Goal: Find specific page/section: Find specific page/section

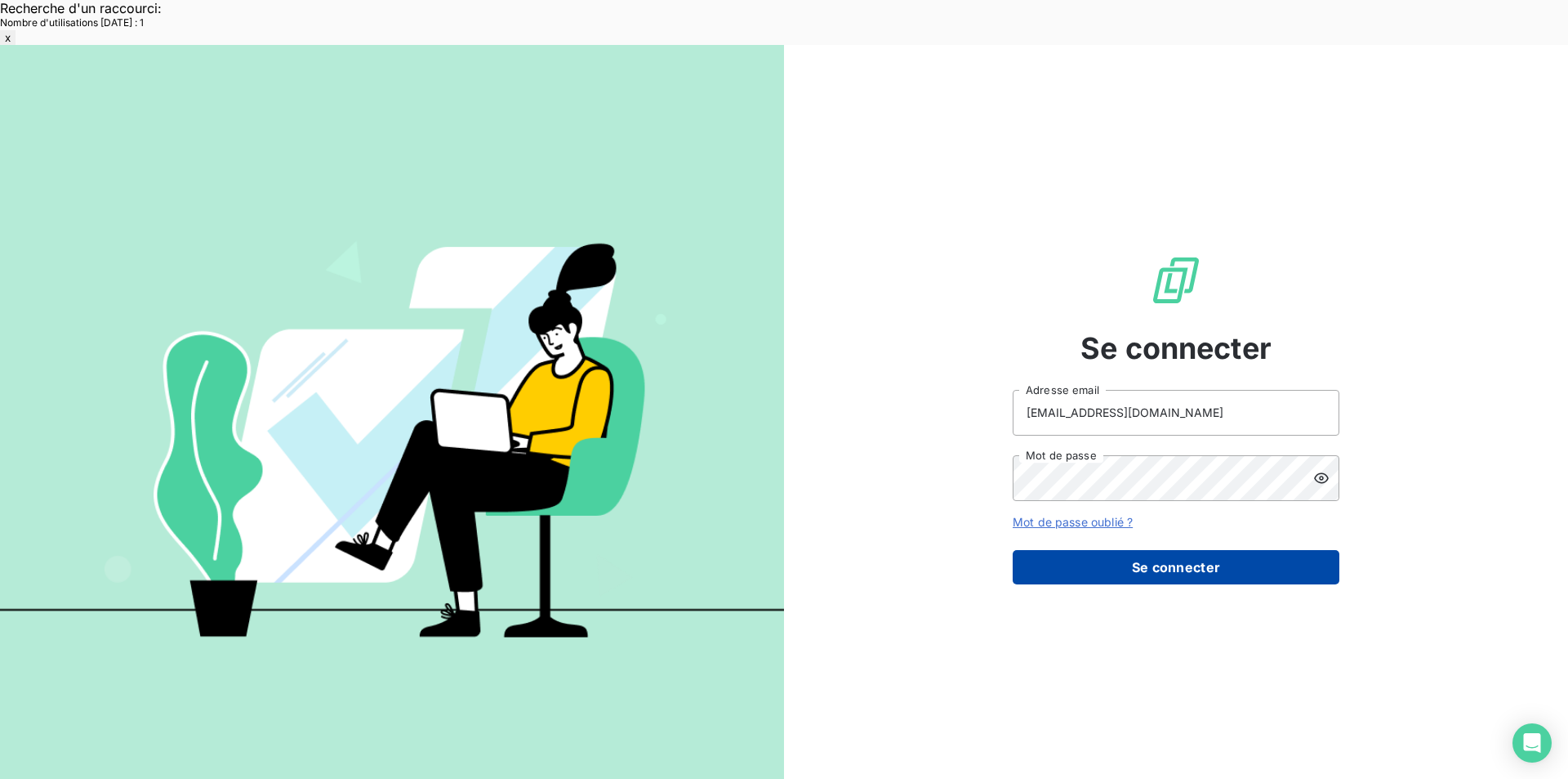
click at [1148, 550] on button "Se connecter" at bounding box center [1176, 567] width 327 height 35
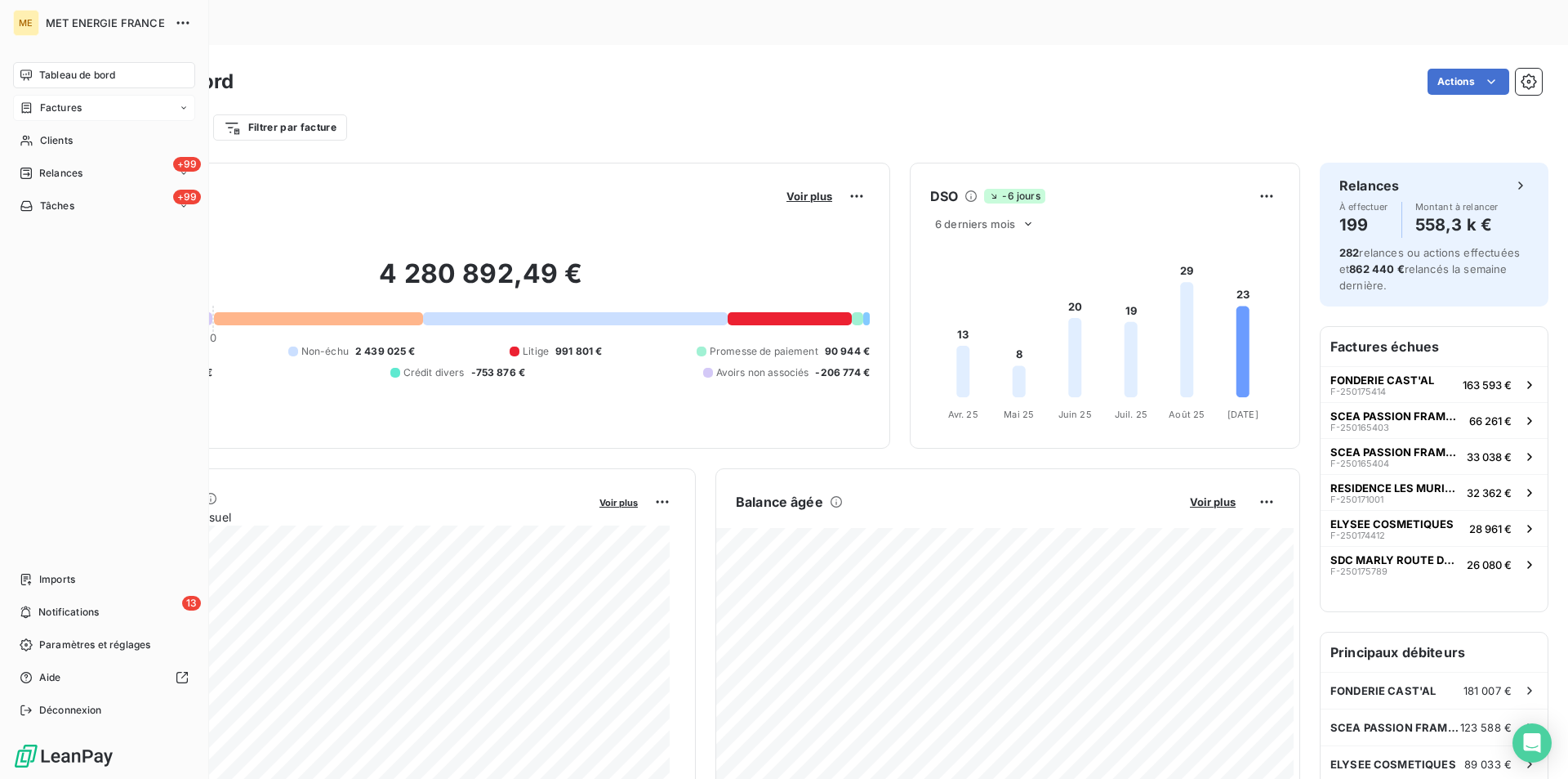
click at [99, 101] on div "Factures" at bounding box center [104, 107] width 182 height 26
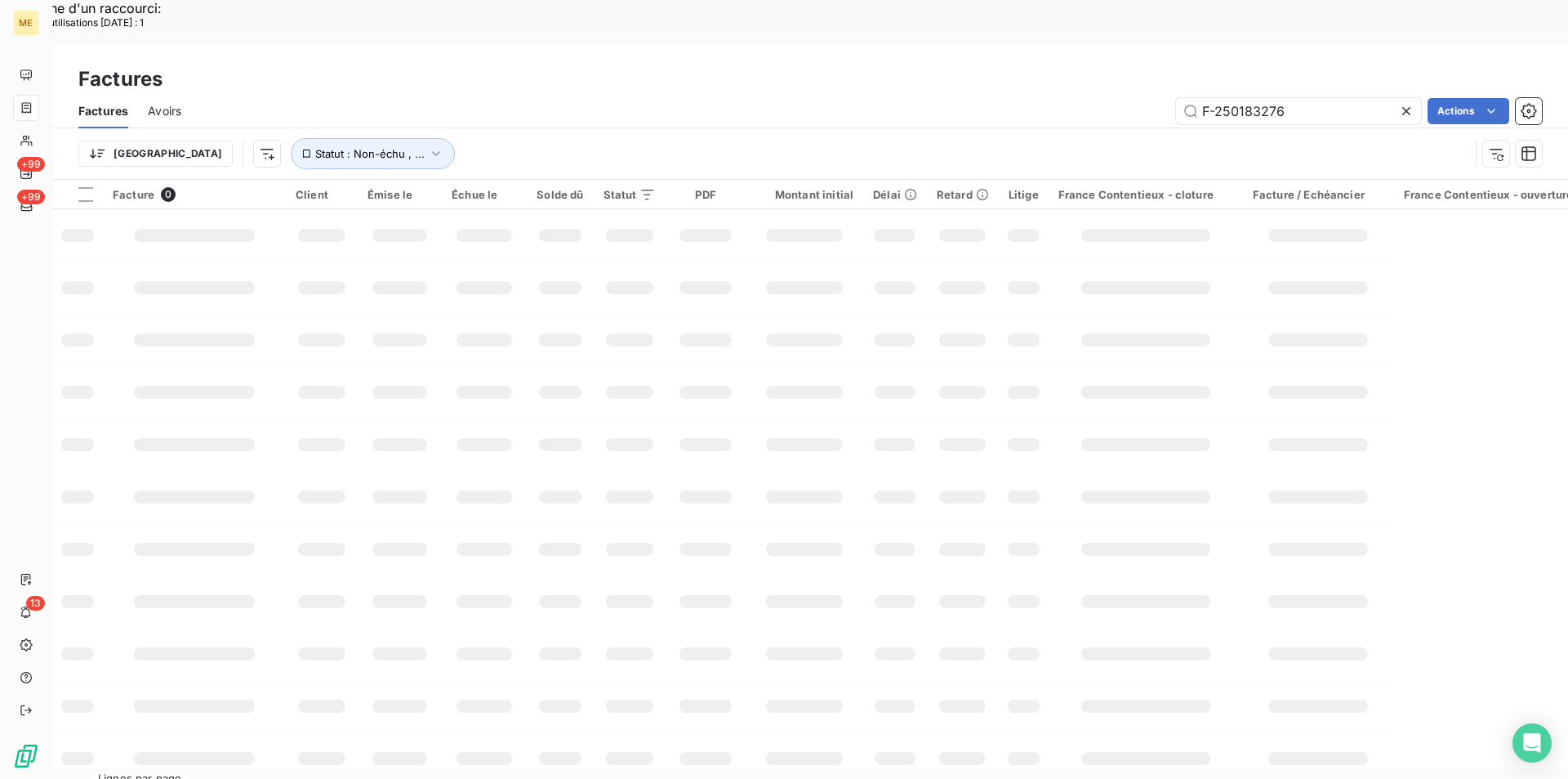
drag, startPoint x: 1287, startPoint y: 67, endPoint x: 1126, endPoint y: 79, distance: 161.4
click at [1126, 94] on div "Factures Avoirs F-250183276 Actions" at bounding box center [810, 111] width 1516 height 35
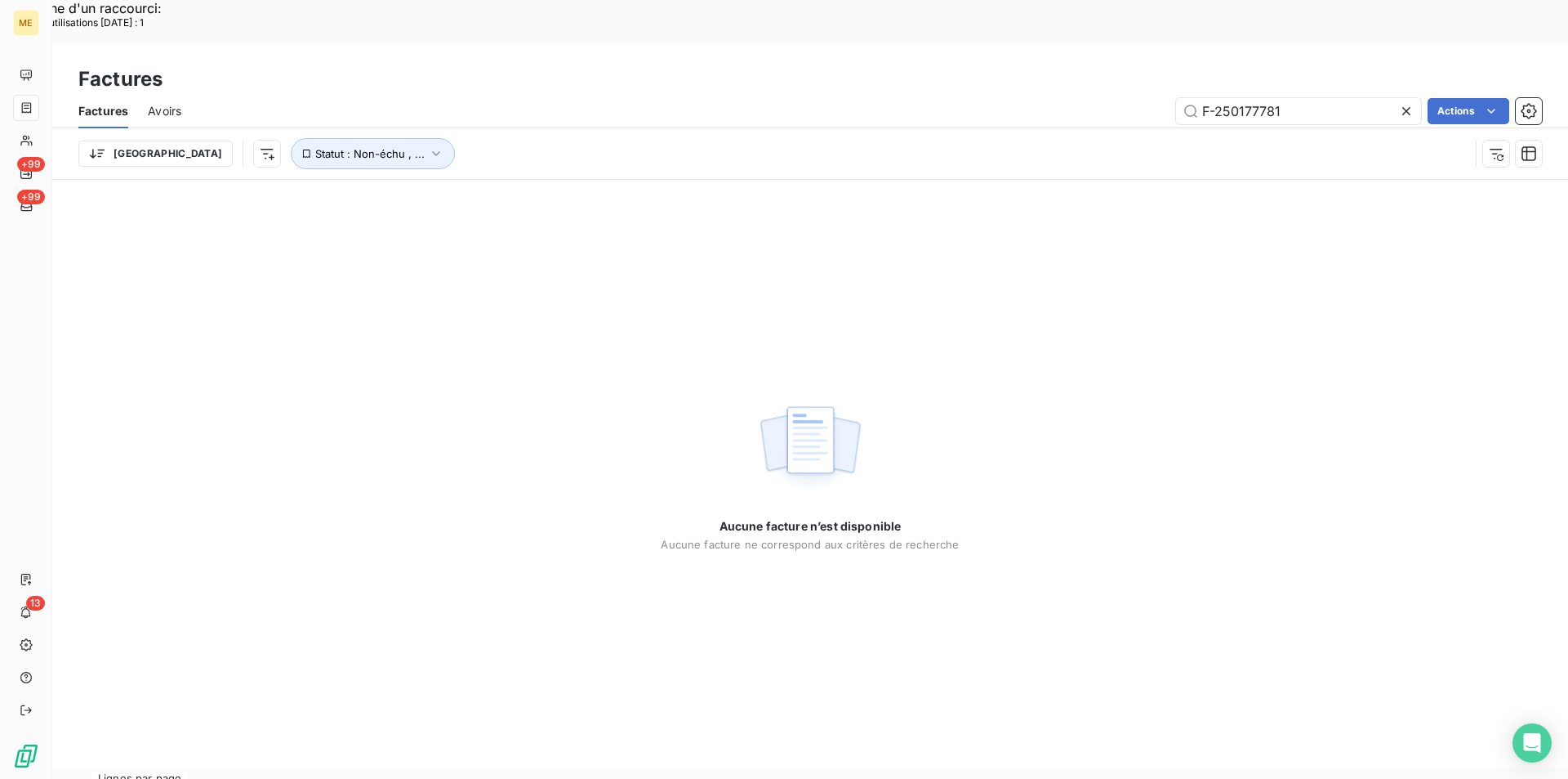
type input "F-250177781"
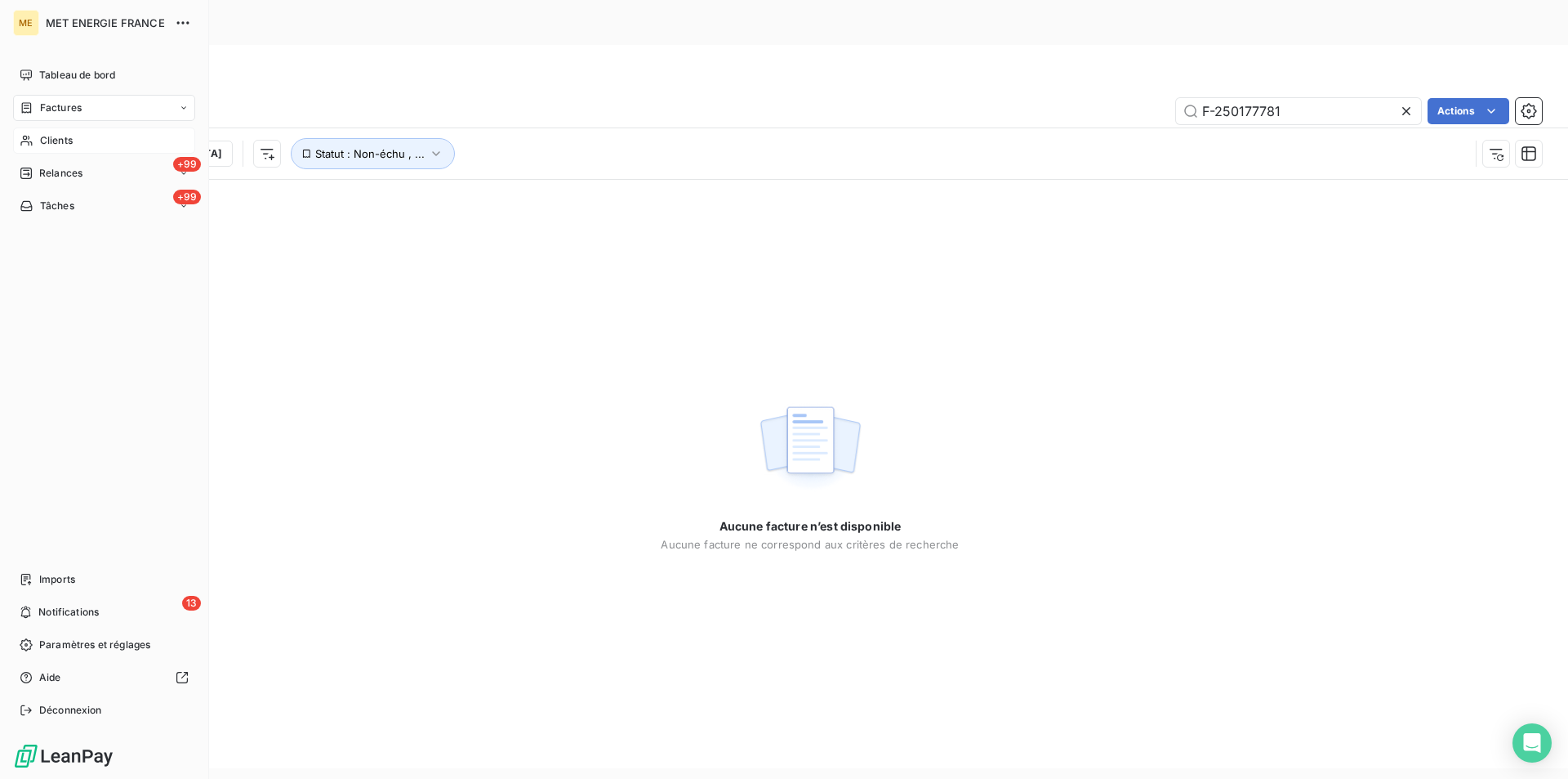
click at [34, 137] on div "Clients" at bounding box center [104, 140] width 182 height 26
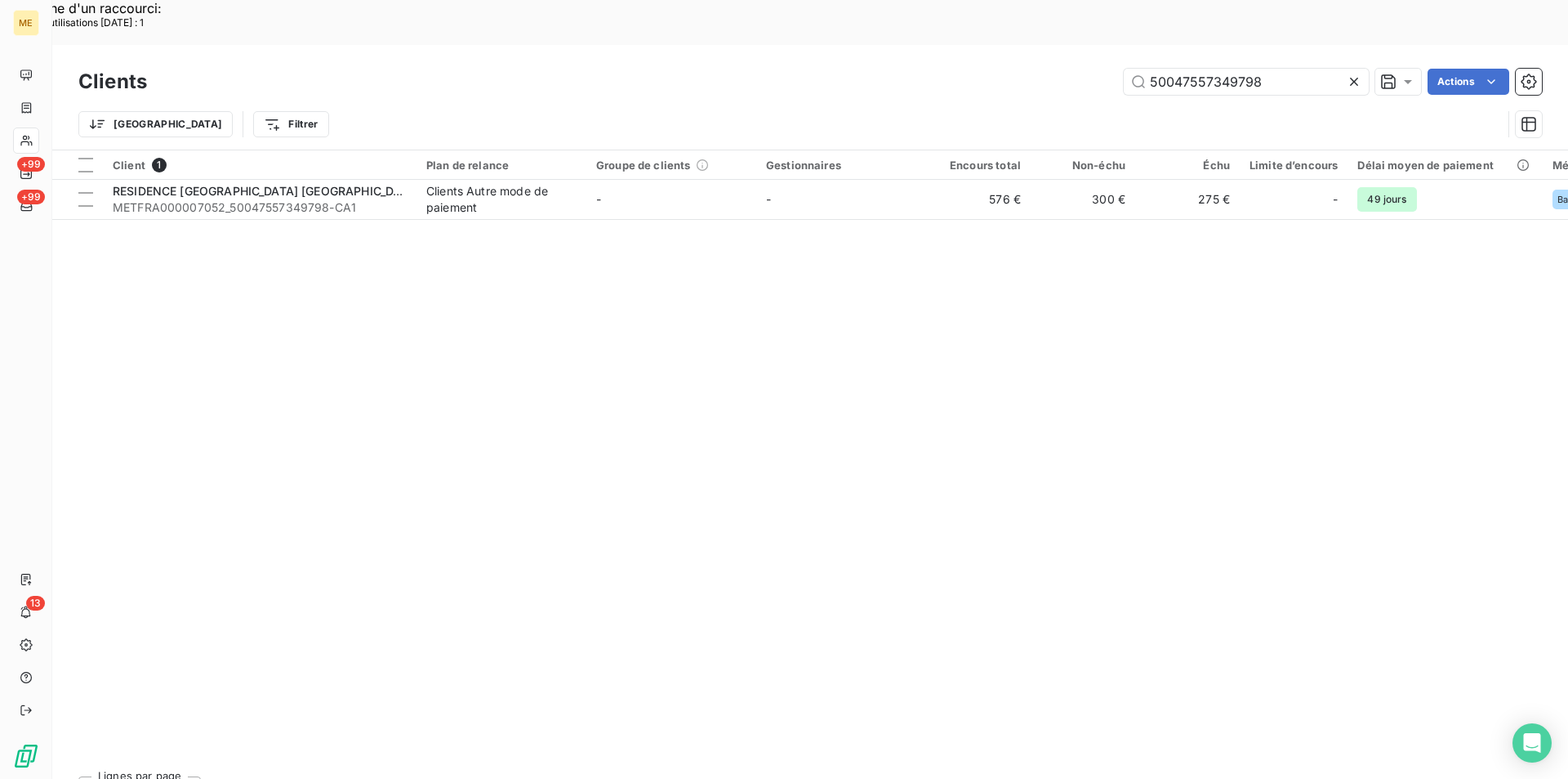
drag, startPoint x: 1309, startPoint y: 42, endPoint x: 1084, endPoint y: 27, distance: 225.5
click at [1084, 68] on div "50047557349798 Actions" at bounding box center [854, 81] width 1375 height 26
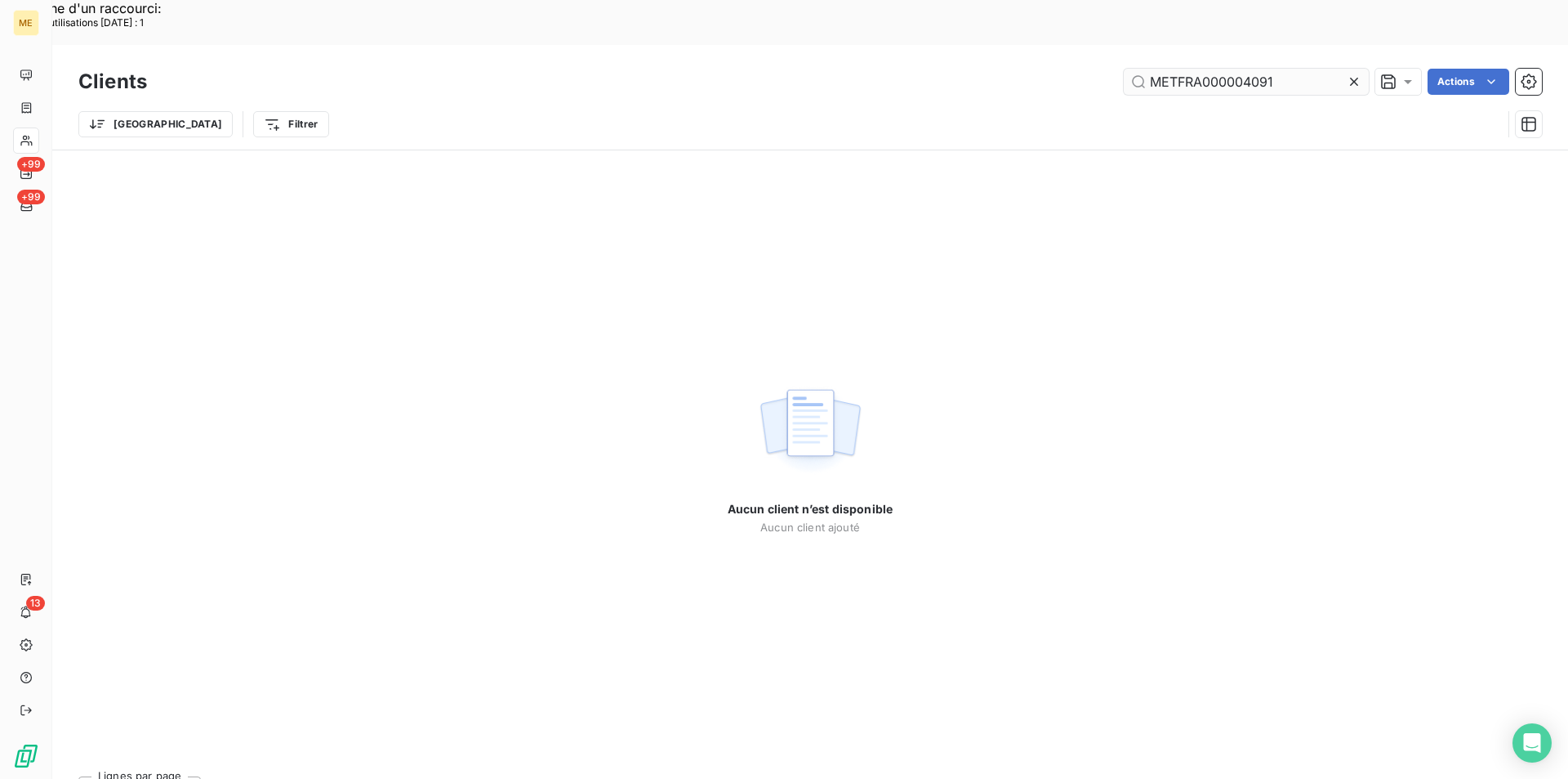
drag, startPoint x: 1284, startPoint y: 27, endPoint x: 1151, endPoint y: 38, distance: 133.5
click at [1151, 68] on input "METFRA000004091" at bounding box center [1246, 81] width 245 height 26
click at [1323, 68] on input "METFRA000004091" at bounding box center [1246, 81] width 245 height 26
drag, startPoint x: 1284, startPoint y: 35, endPoint x: 957, endPoint y: 32, distance: 327.0
click at [957, 68] on div "METFRA000004091 Actions" at bounding box center [854, 81] width 1375 height 26
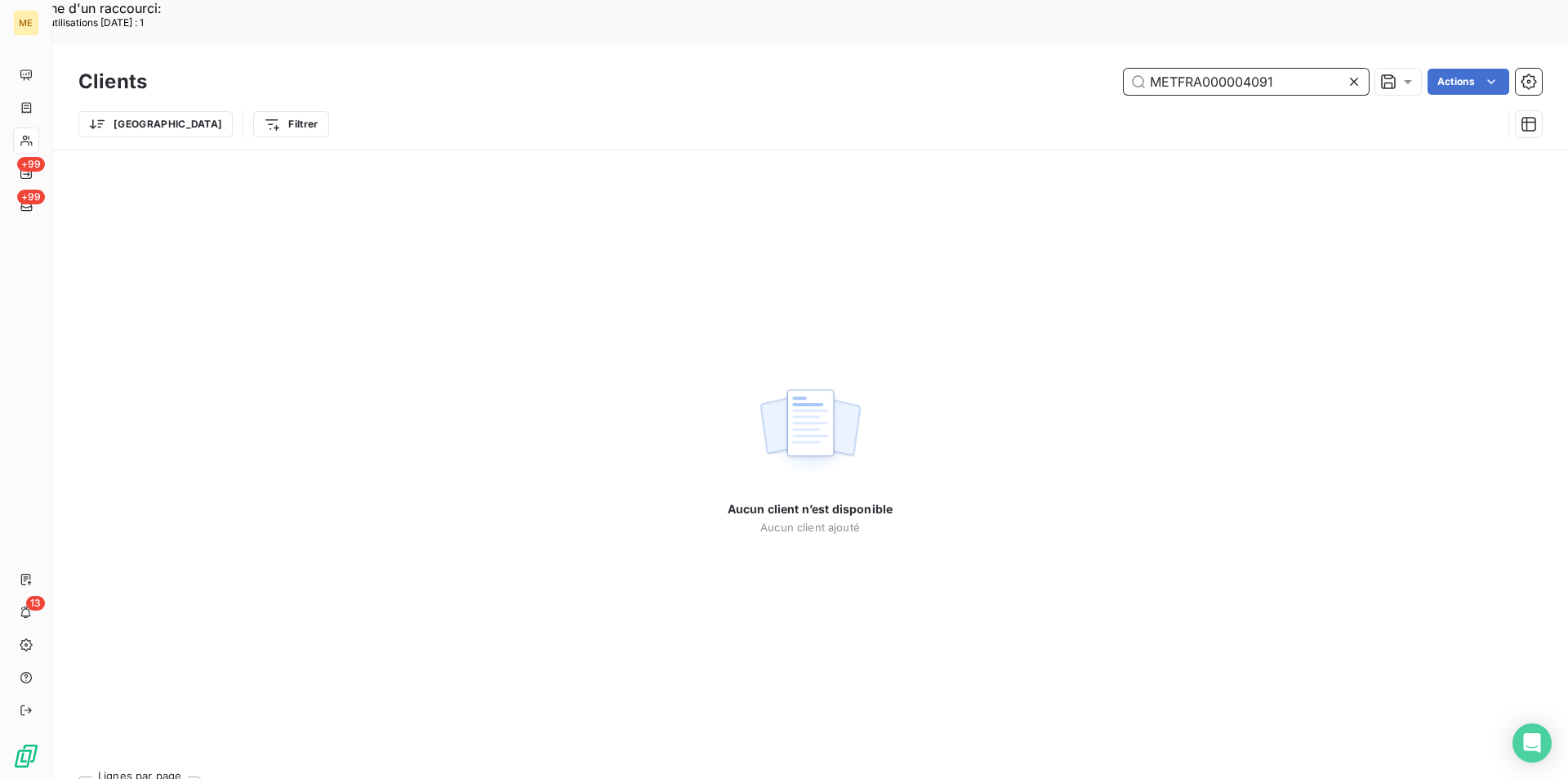
paste input "F-250178414"
drag, startPoint x: 1251, startPoint y: 32, endPoint x: 1117, endPoint y: 40, distance: 134.2
click at [1117, 68] on div "F-250178414 Actions" at bounding box center [854, 81] width 1375 height 26
paste input "21223733714435"
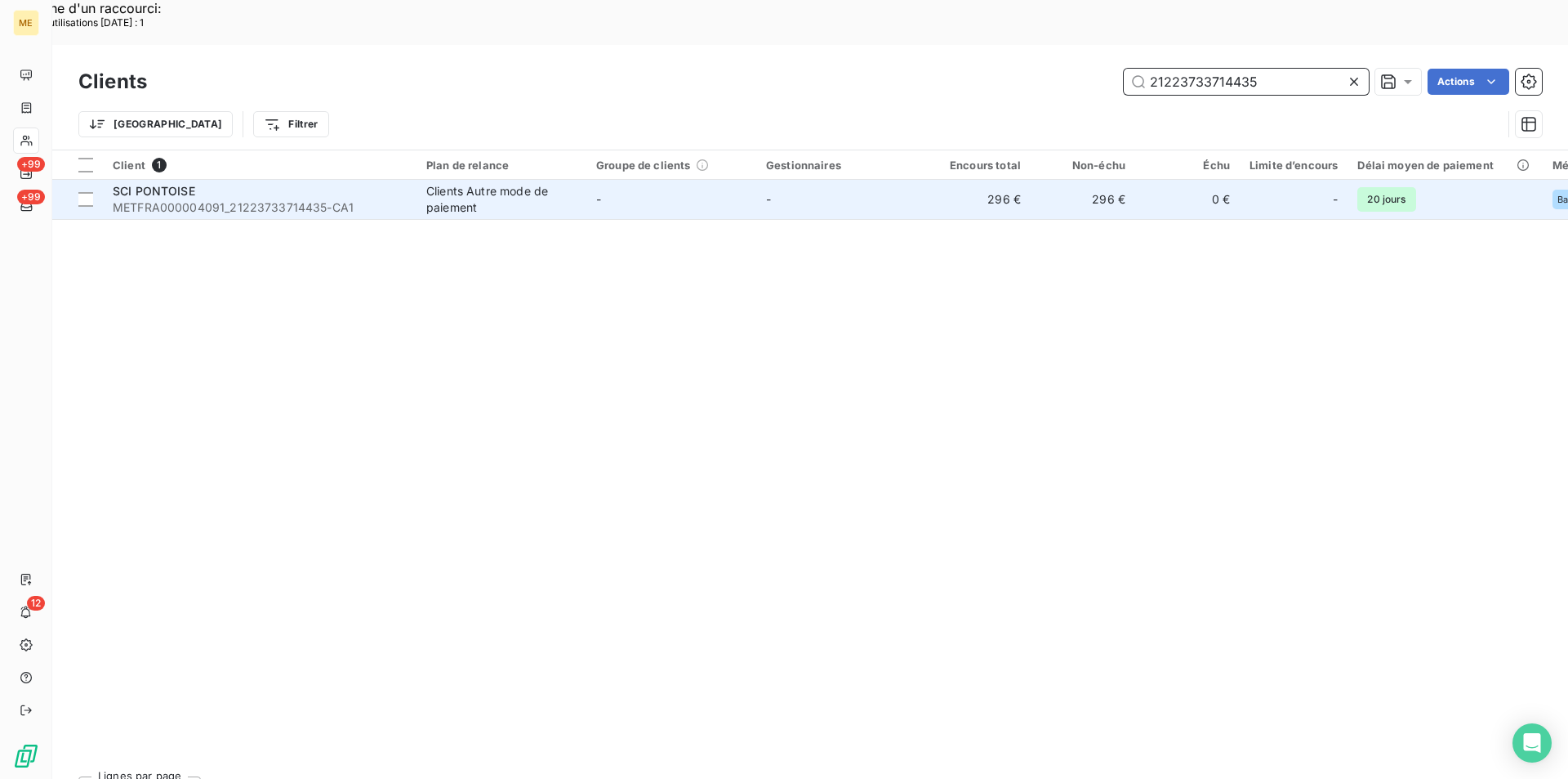
type input "21223733714435"
click at [156, 184] on span "SCI PONTOISE" at bounding box center [154, 191] width 83 height 13
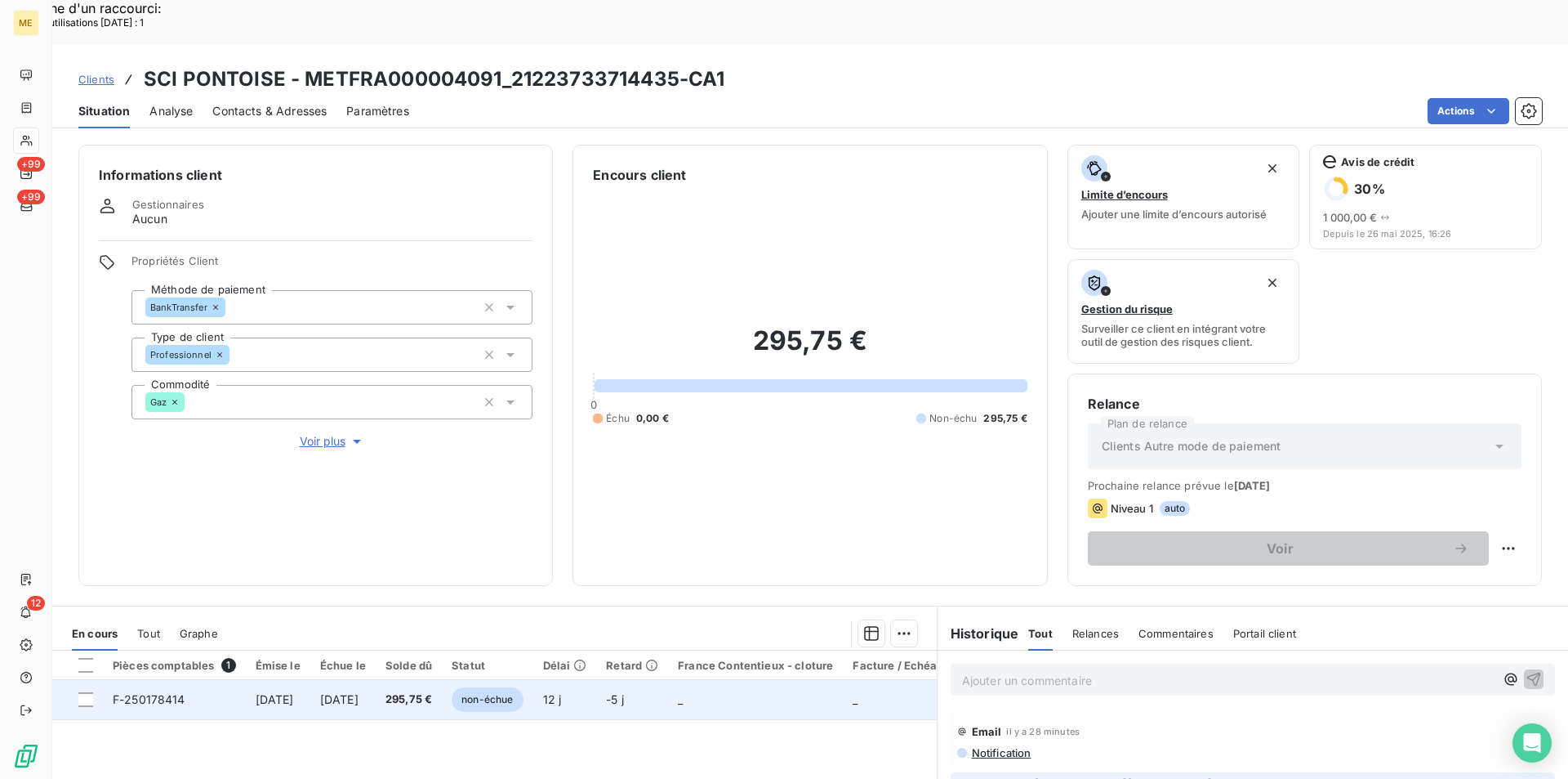
click at [203, 680] on td "F-250178414" at bounding box center [174, 699] width 143 height 40
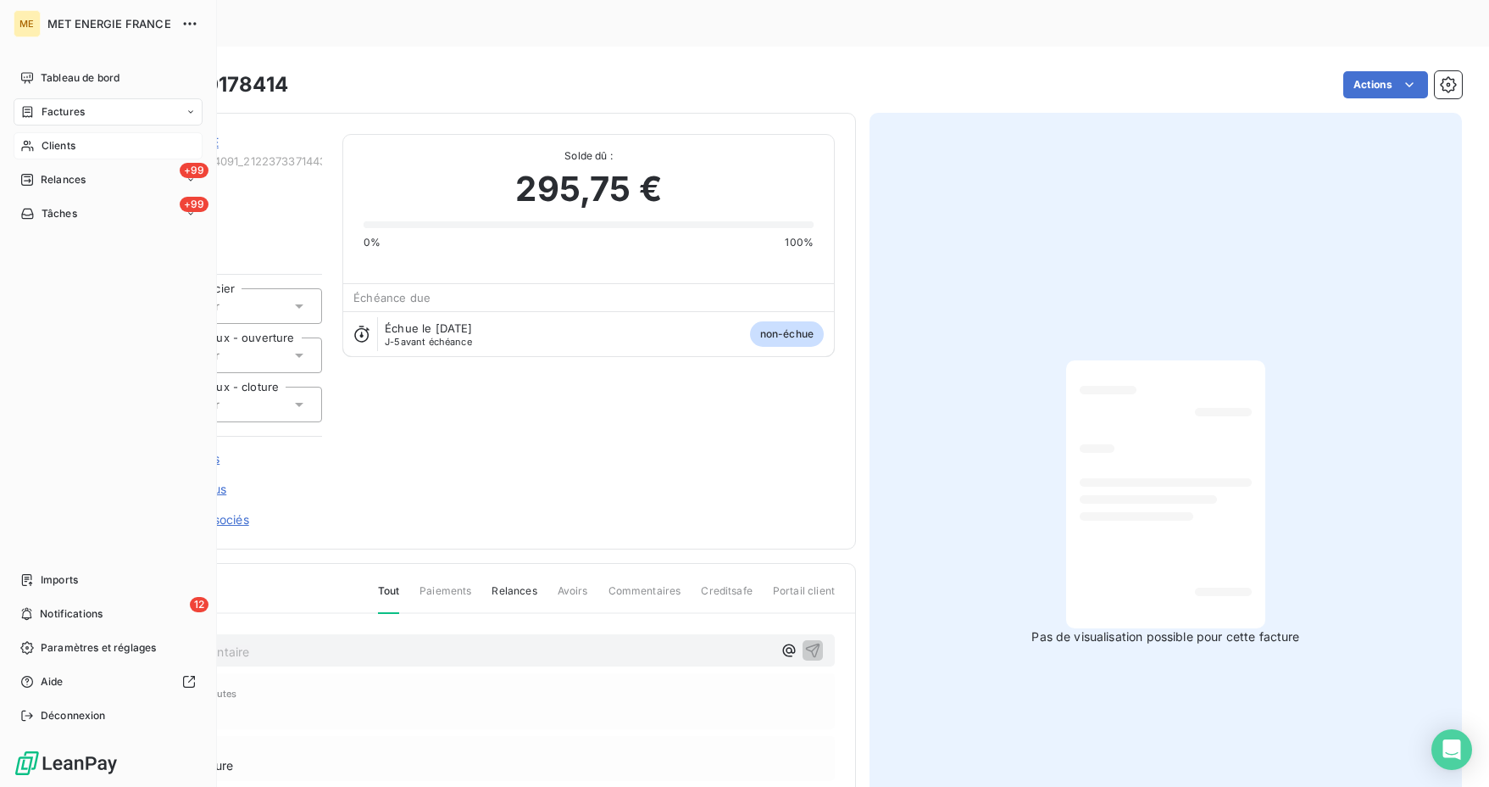
click at [72, 140] on span "Clients" at bounding box center [59, 145] width 34 height 15
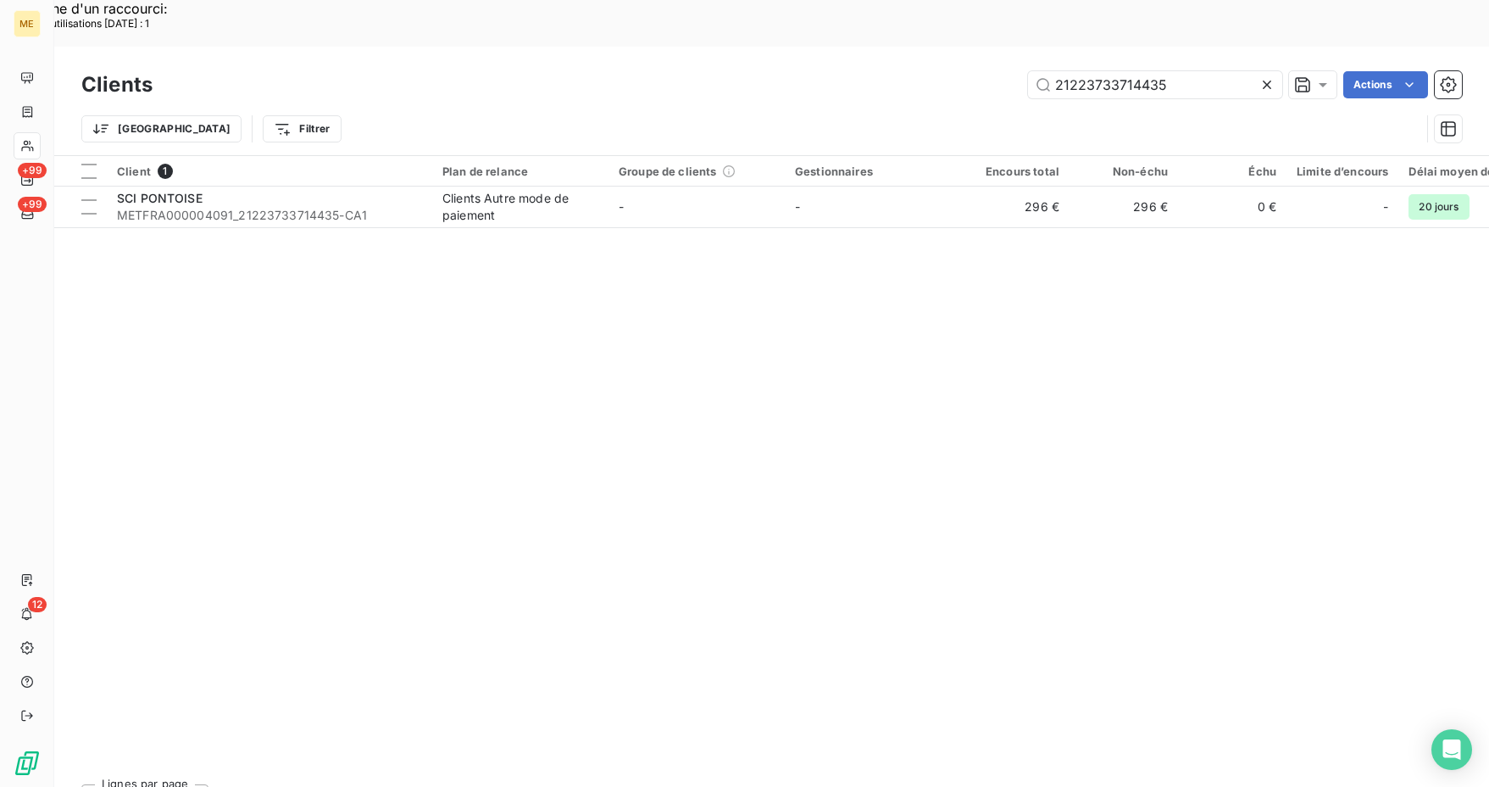
drag, startPoint x: 1188, startPoint y: 34, endPoint x: 955, endPoint y: 34, distance: 233.1
click at [955, 71] on div "21223733714435 Actions" at bounding box center [817, 84] width 1289 height 27
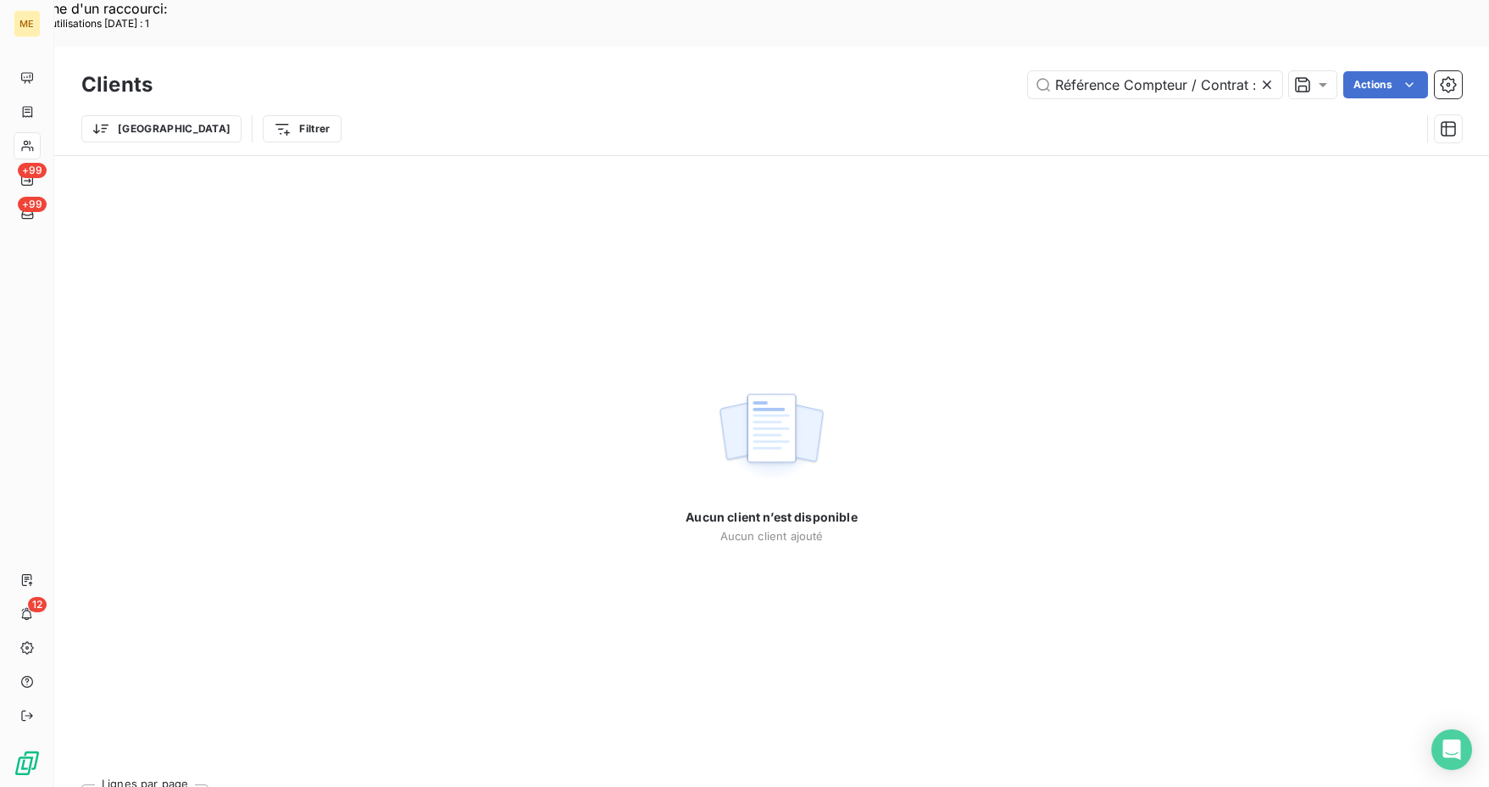
drag, startPoint x: 1149, startPoint y: 38, endPoint x: 958, endPoint y: 25, distance: 192.0
click at [958, 71] on div "Référence Compteur / Contrat : METFRA000005937_21545151877075 Actions" at bounding box center [817, 84] width 1289 height 27
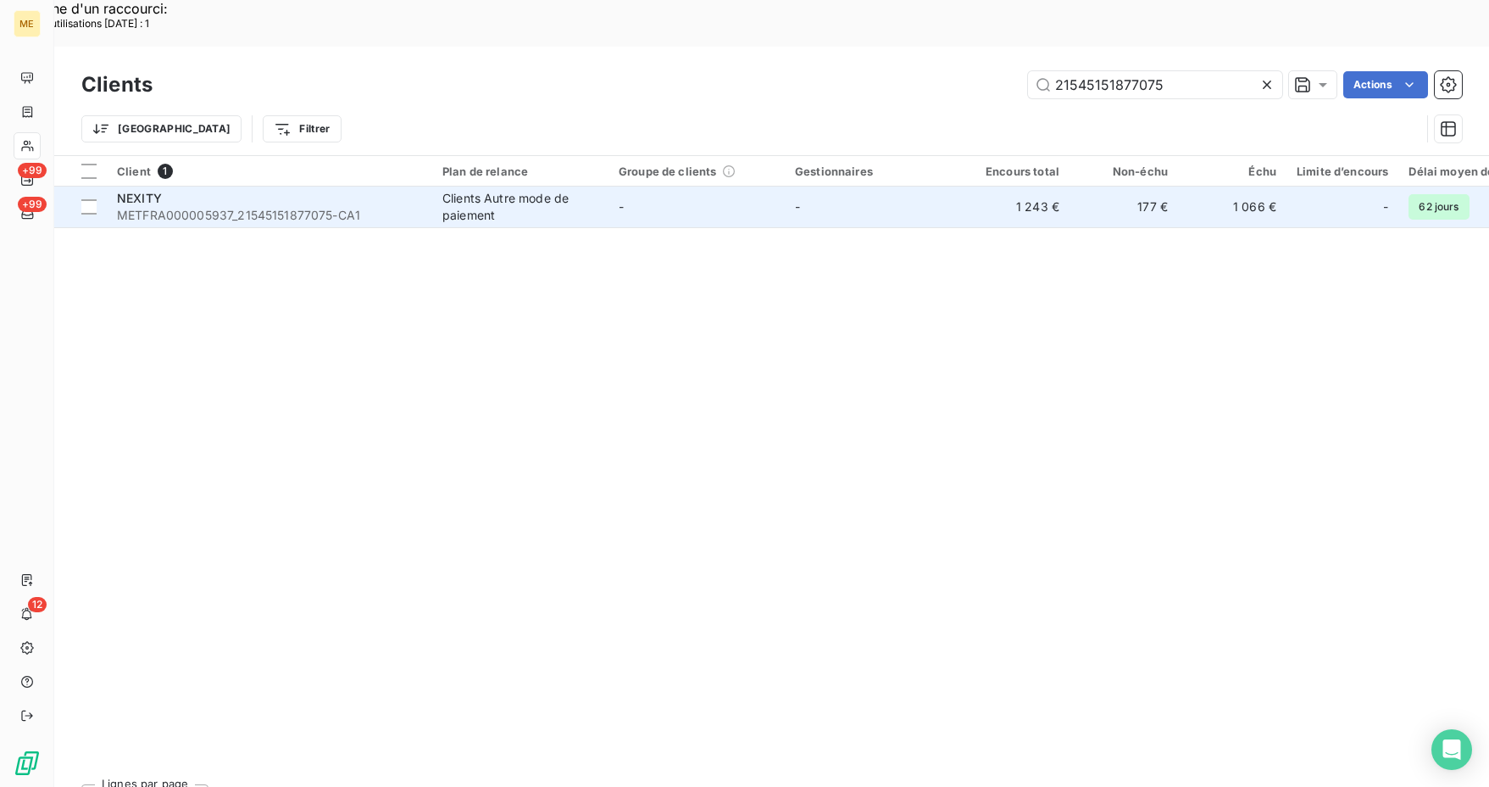
type input "21545151877075"
click at [414, 207] on span "METFRA000005937_21545151877075-CA1" at bounding box center [269, 215] width 305 height 17
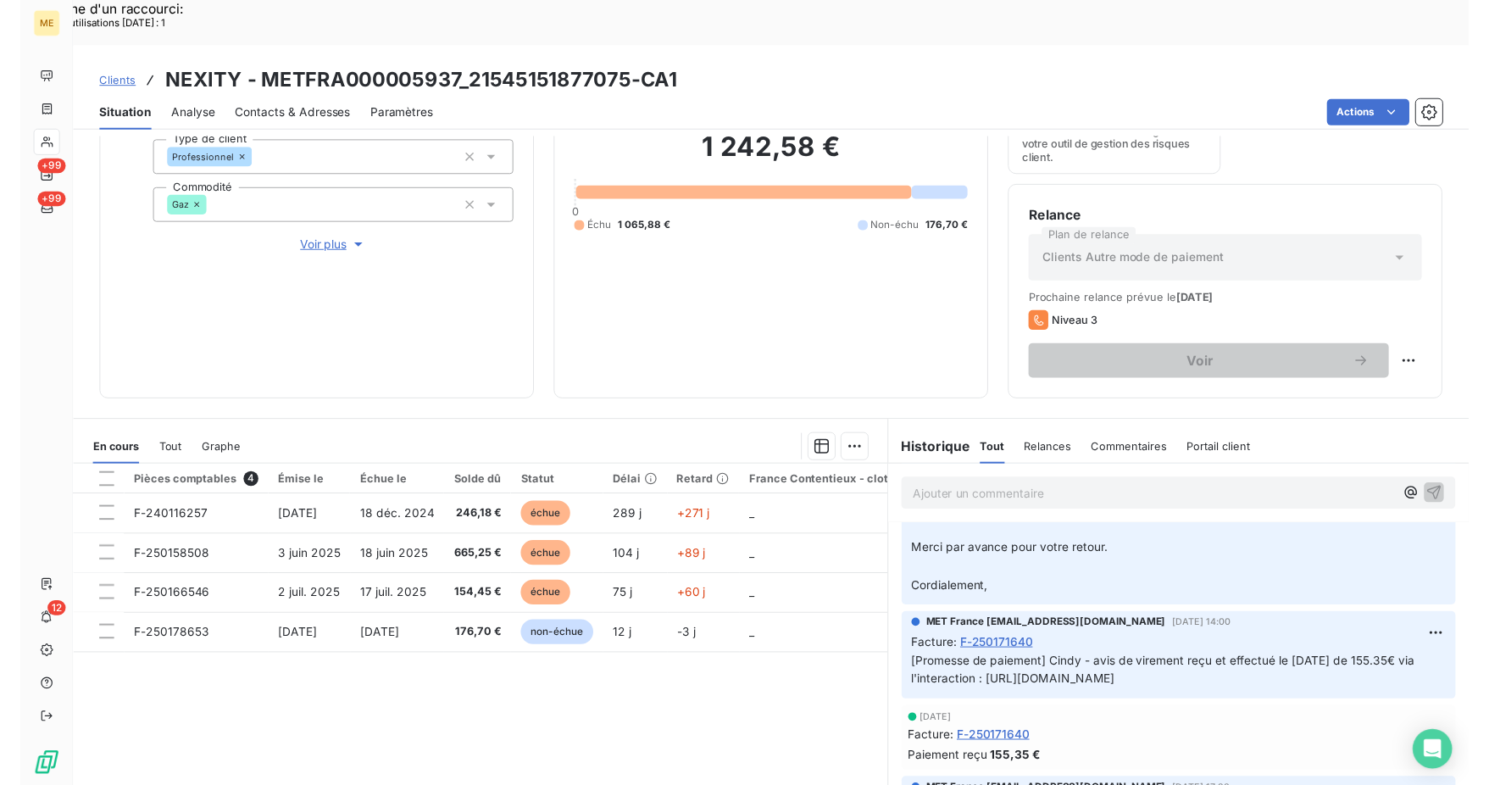
scroll to position [207, 0]
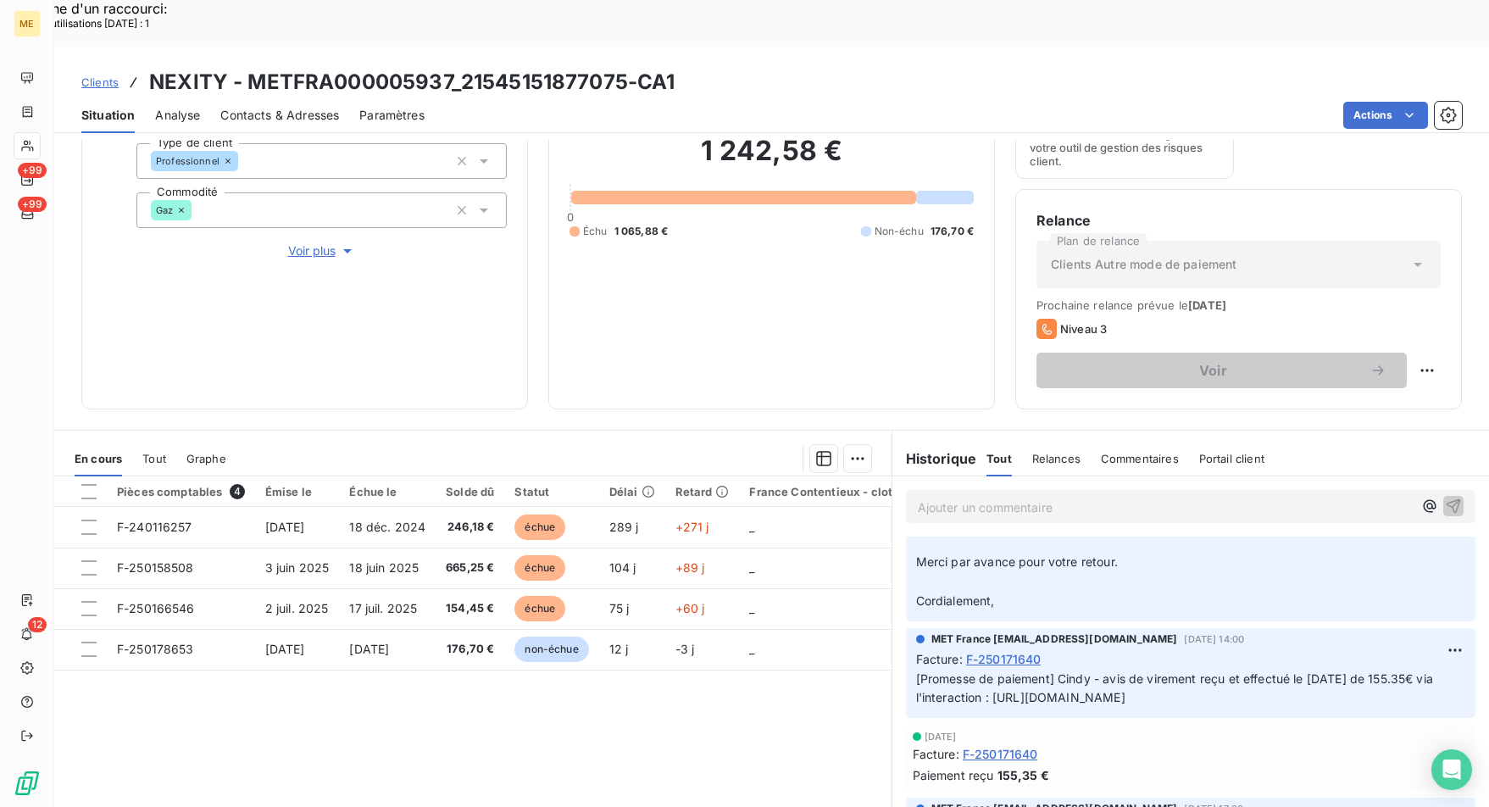
click at [103, 75] on span "Clients" at bounding box center [99, 82] width 37 height 14
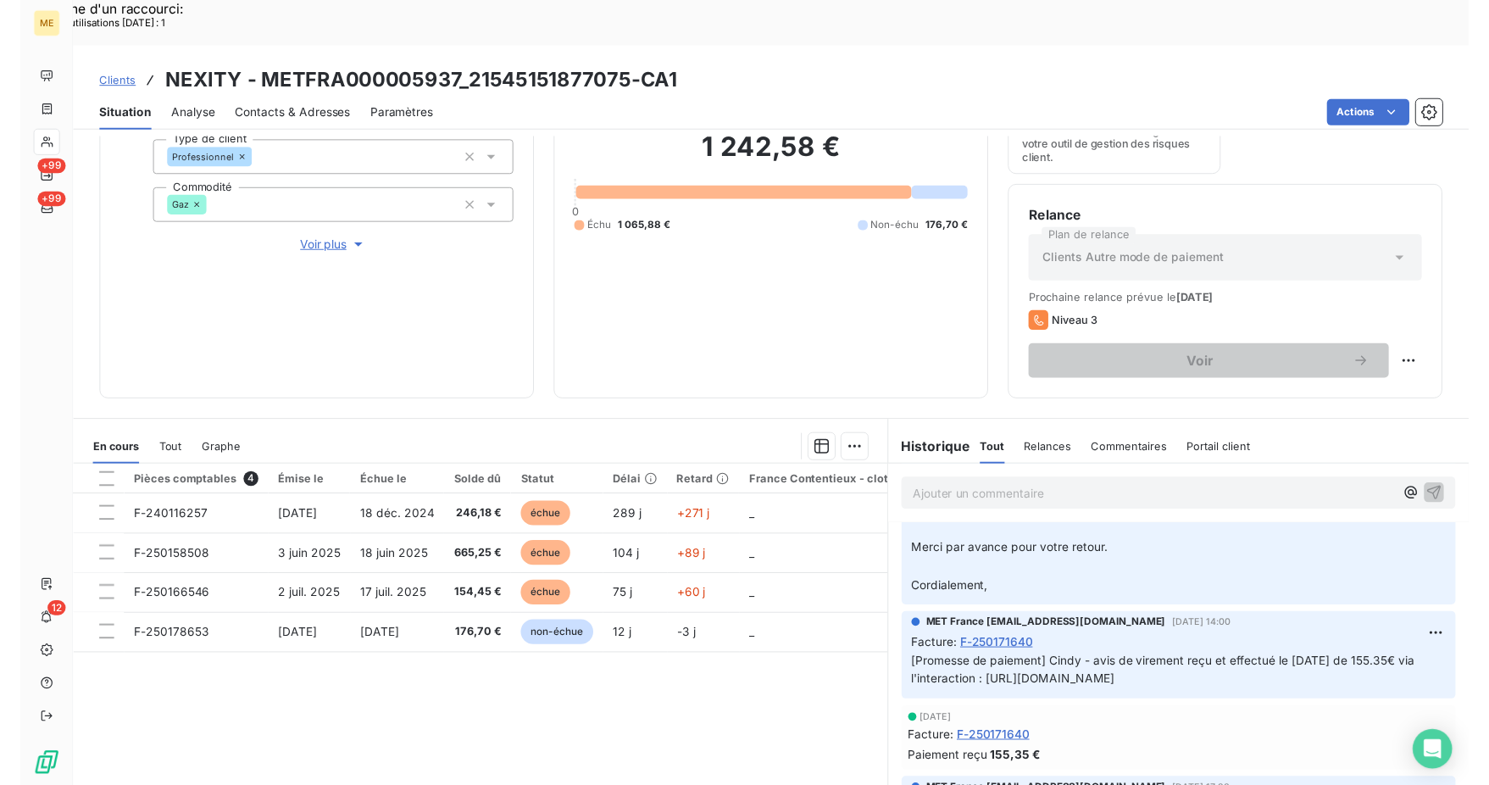
scroll to position [227, 0]
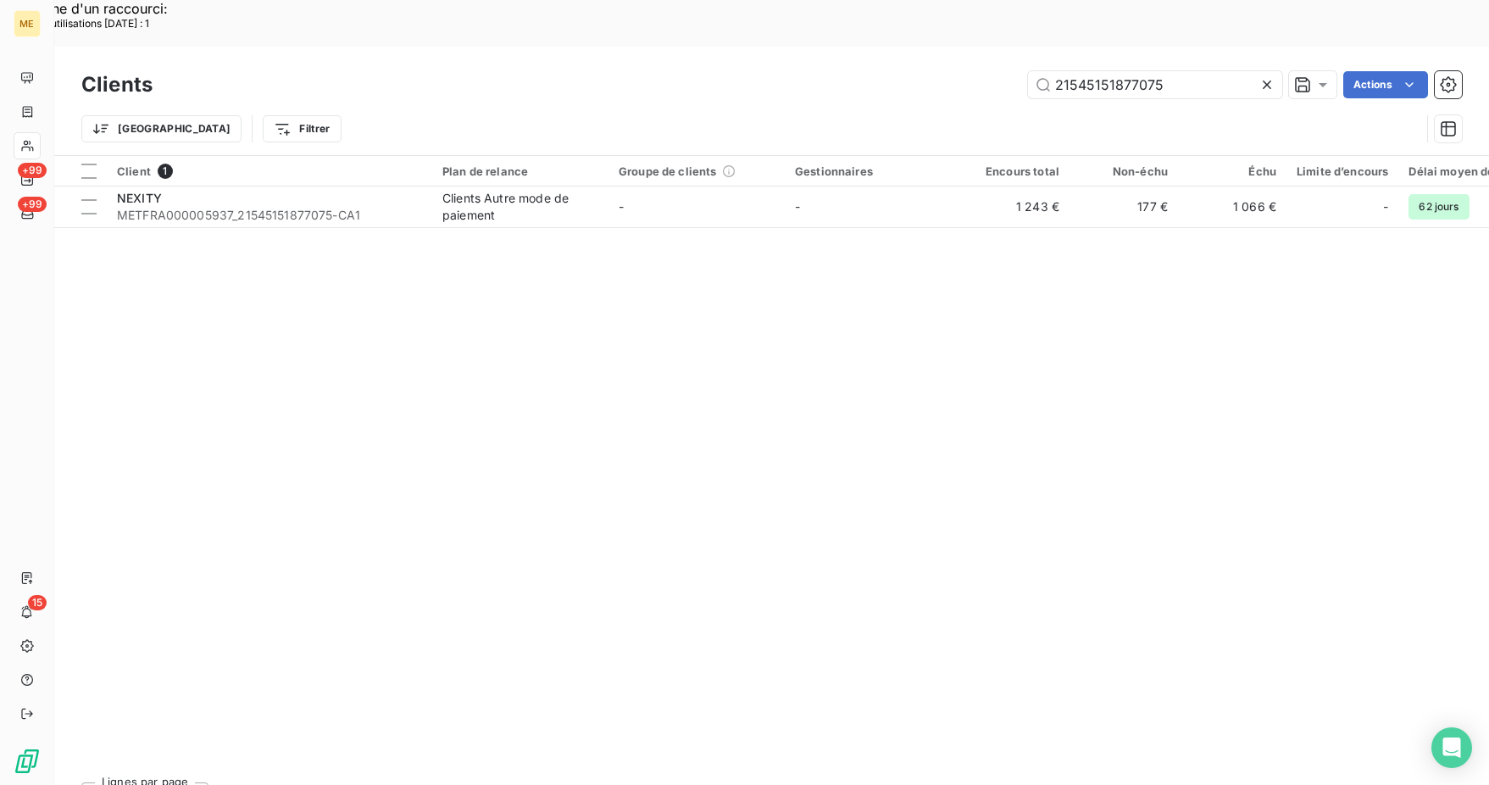
drag, startPoint x: 1181, startPoint y: 40, endPoint x: 943, endPoint y: 13, distance: 238.9
click at [943, 47] on div "Clients 21545151877075 Actions Trier Filtrer" at bounding box center [771, 101] width 1435 height 108
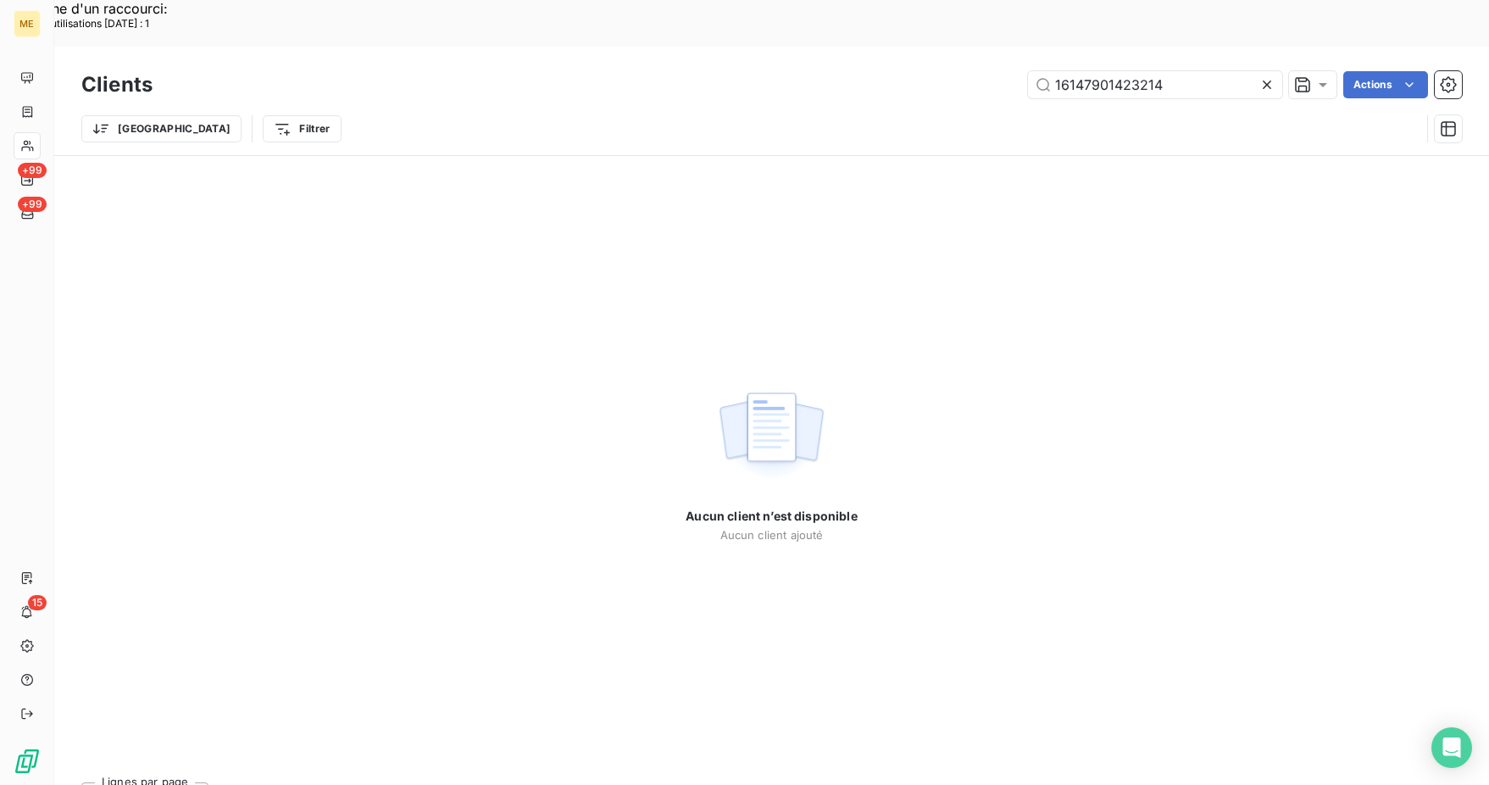
type input "16147901423214"
